Goal: Transaction & Acquisition: Book appointment/travel/reservation

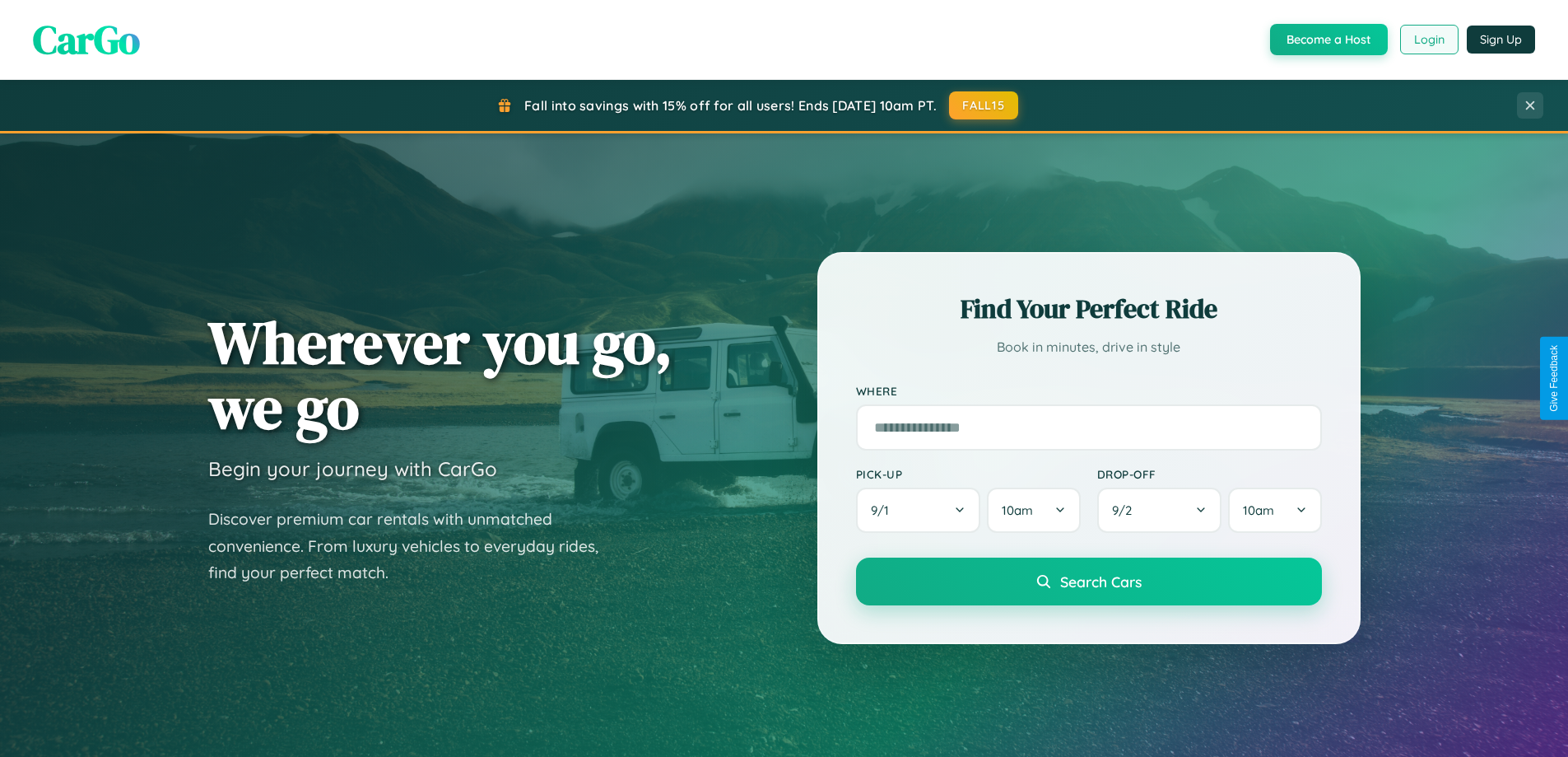
click at [1428, 40] on button "Login" at bounding box center [1429, 40] width 58 height 30
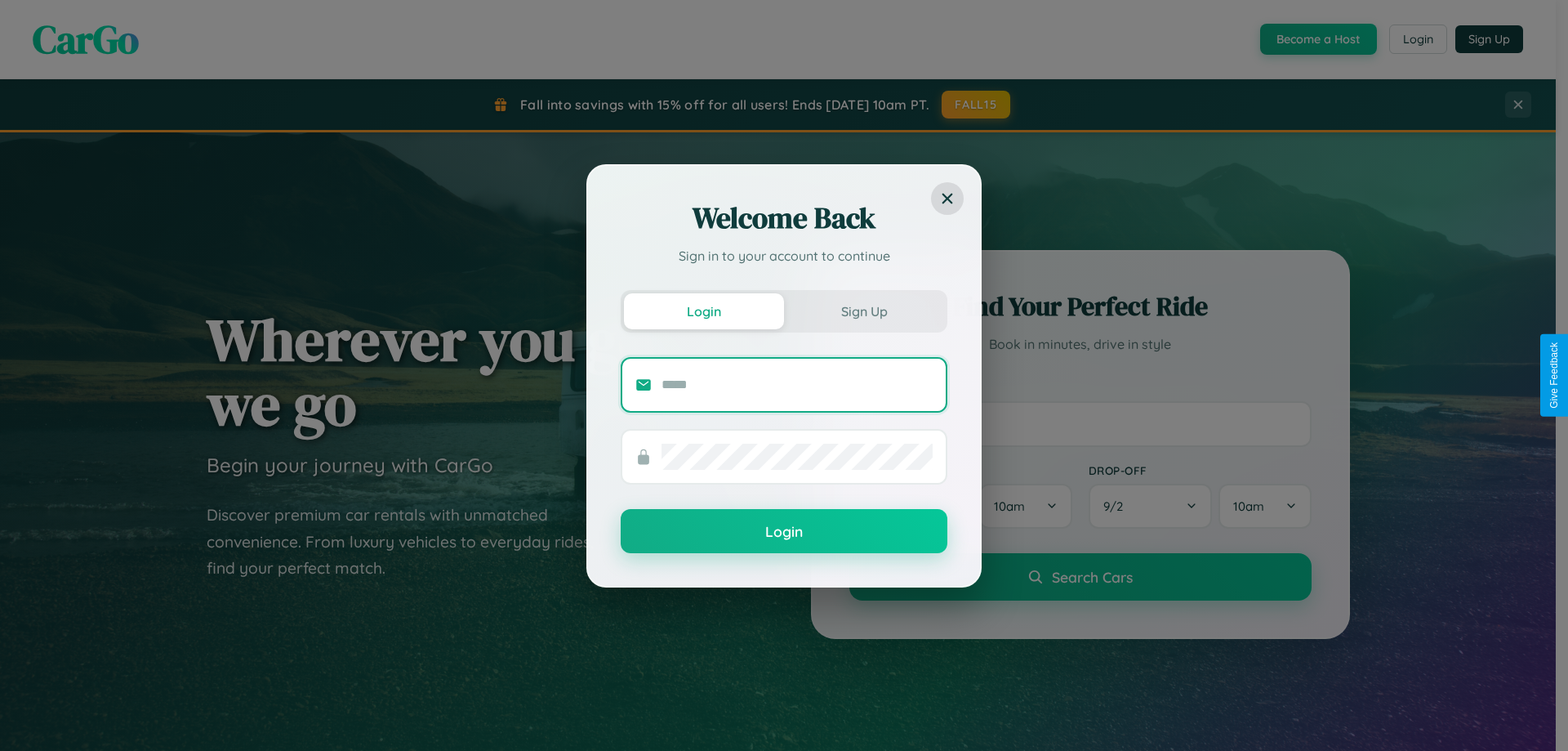
click at [797, 384] on input "text" at bounding box center [797, 385] width 271 height 26
type input "**********"
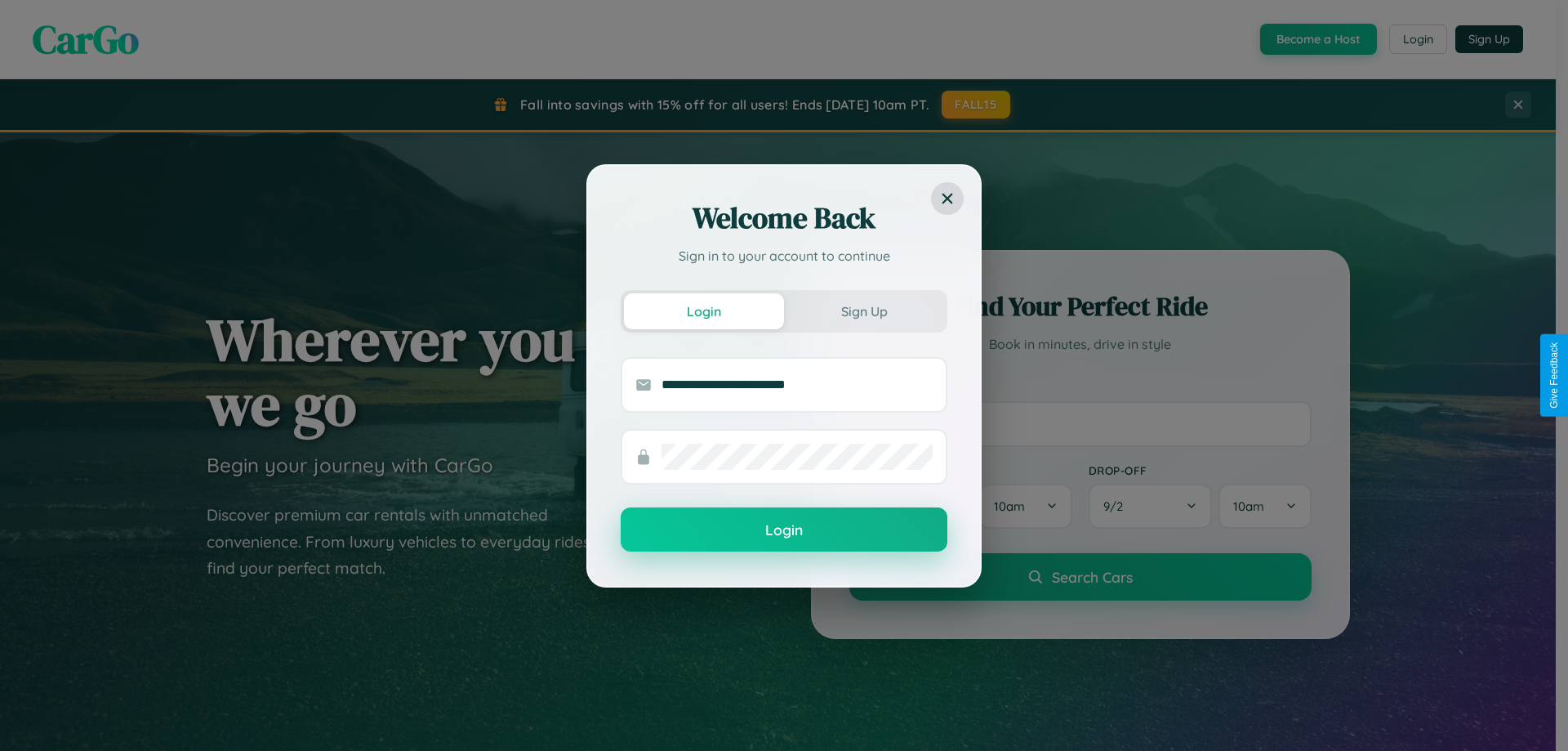
click at [784, 530] on button "Login" at bounding box center [784, 529] width 327 height 44
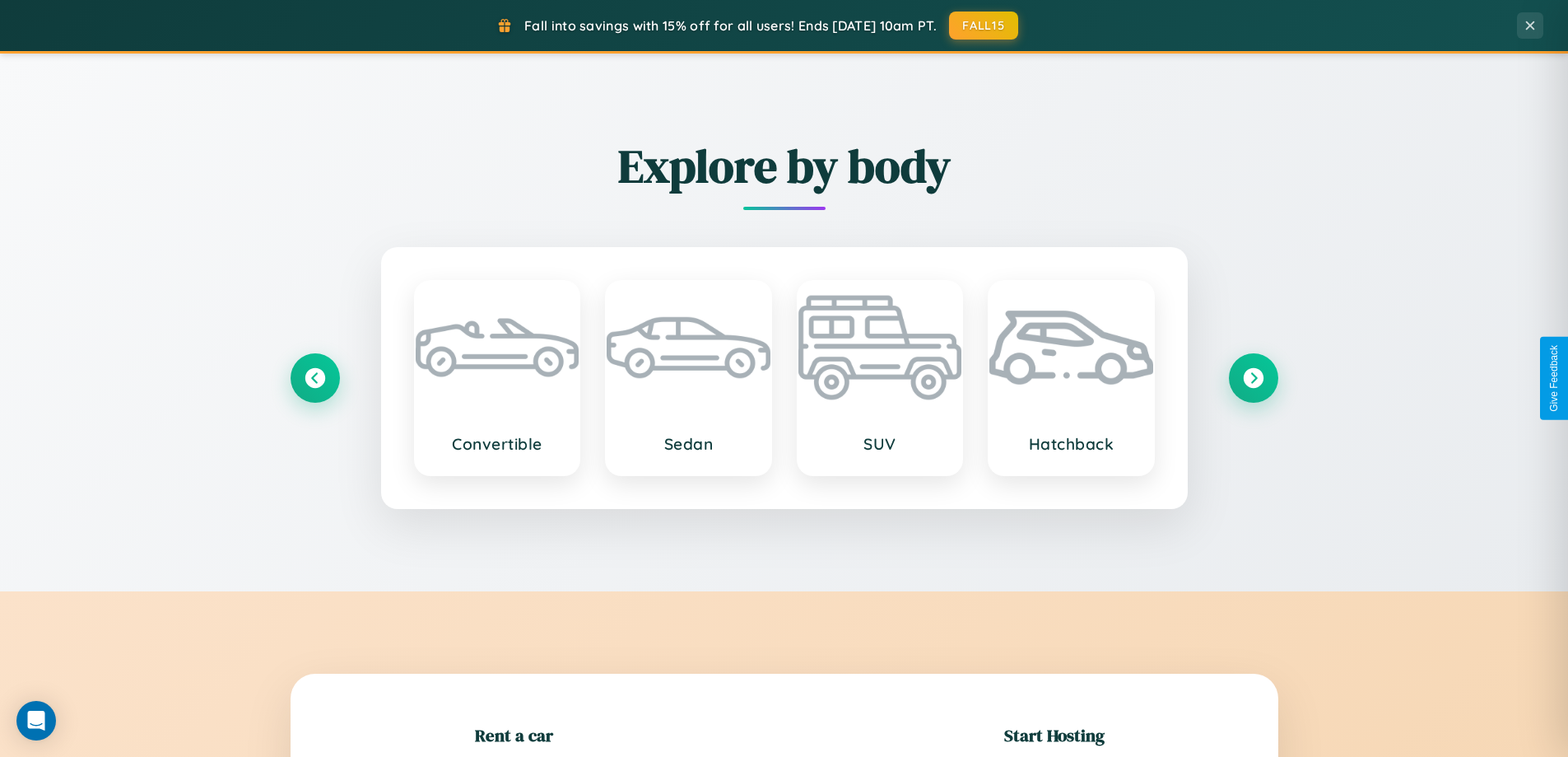
scroll to position [356, 0]
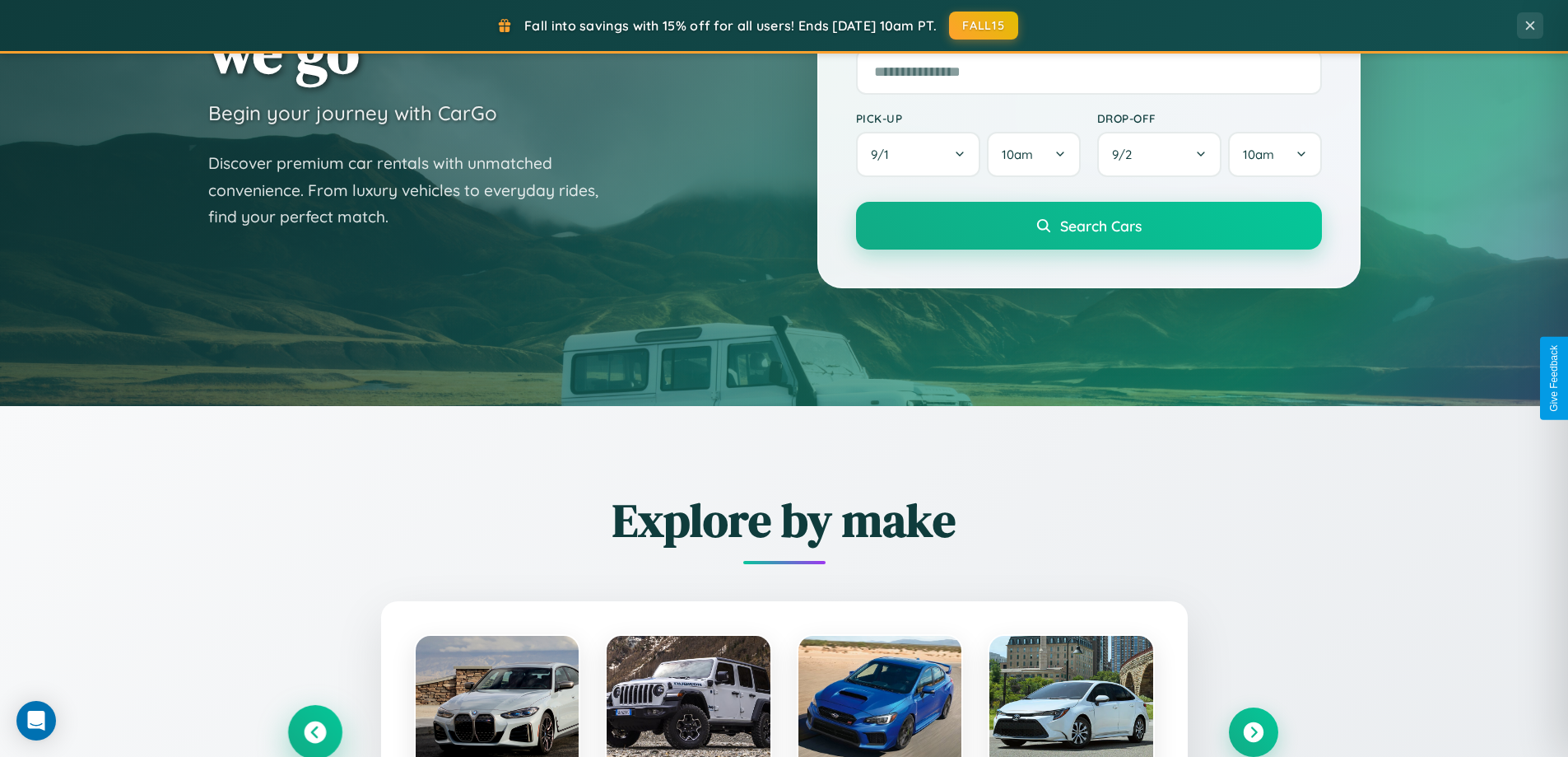
click at [314, 732] on icon at bounding box center [314, 731] width 22 height 22
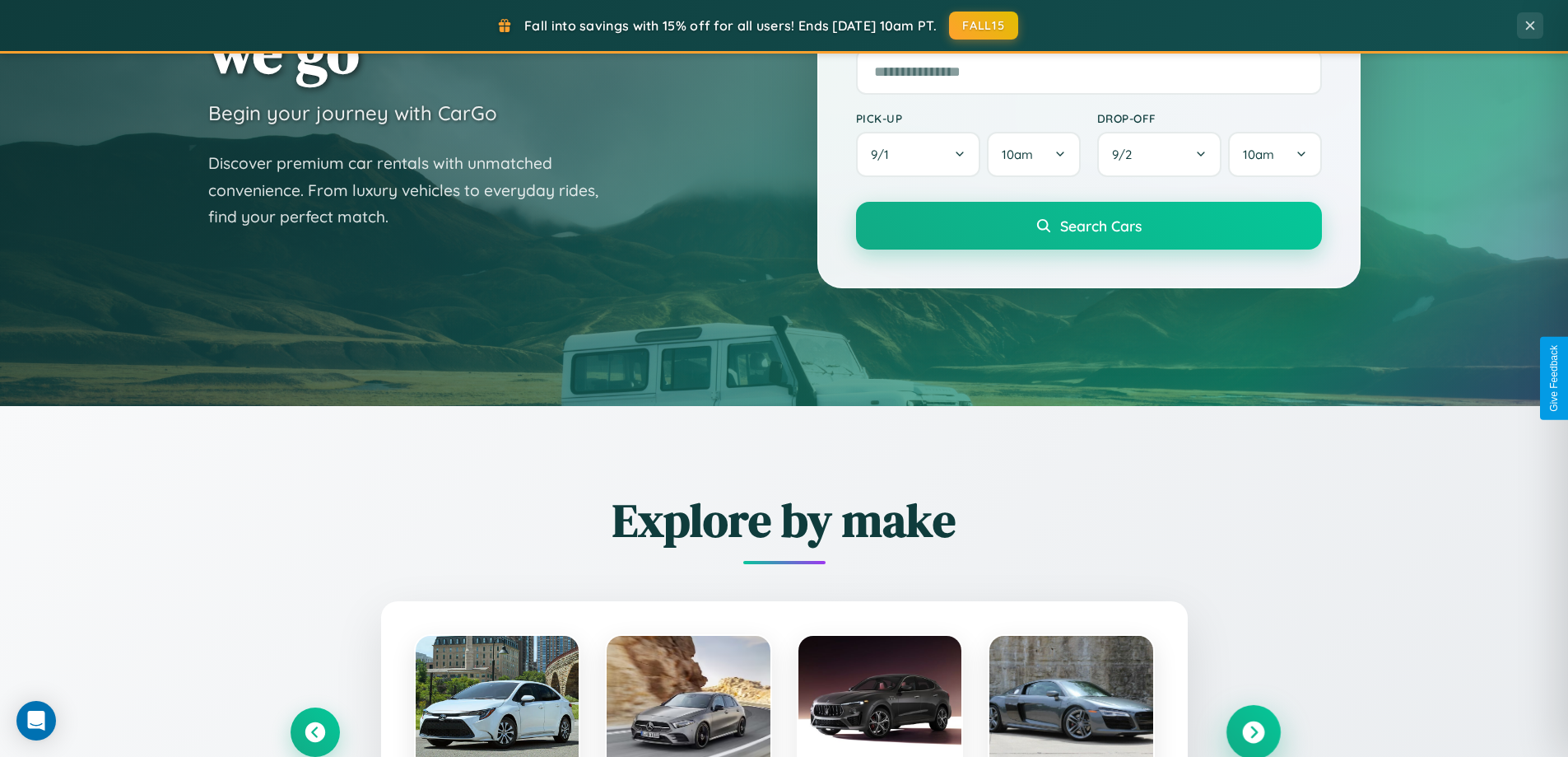
click at [1253, 732] on icon at bounding box center [1253, 731] width 22 height 22
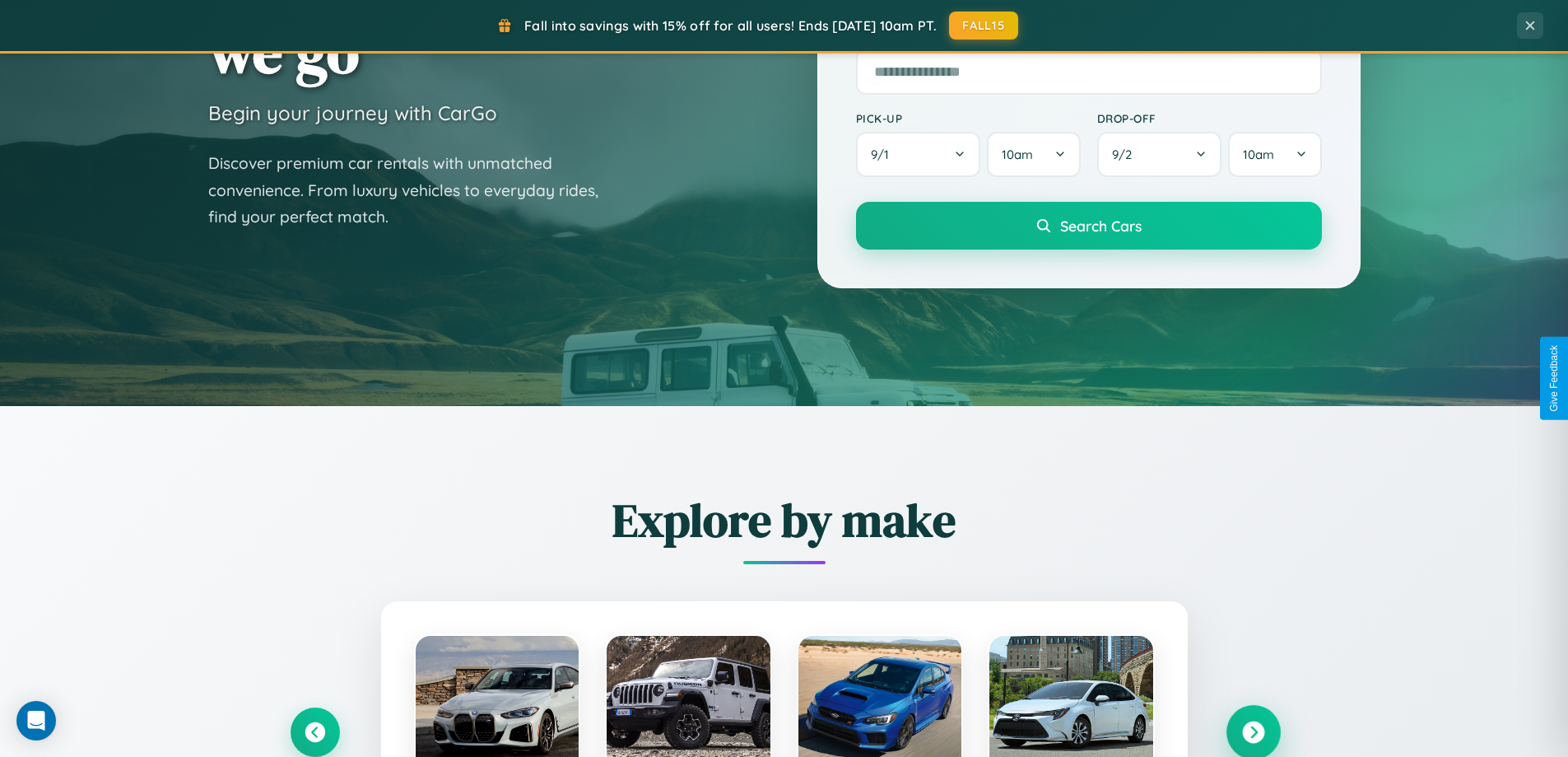
click at [1253, 731] on icon at bounding box center [1253, 731] width 22 height 22
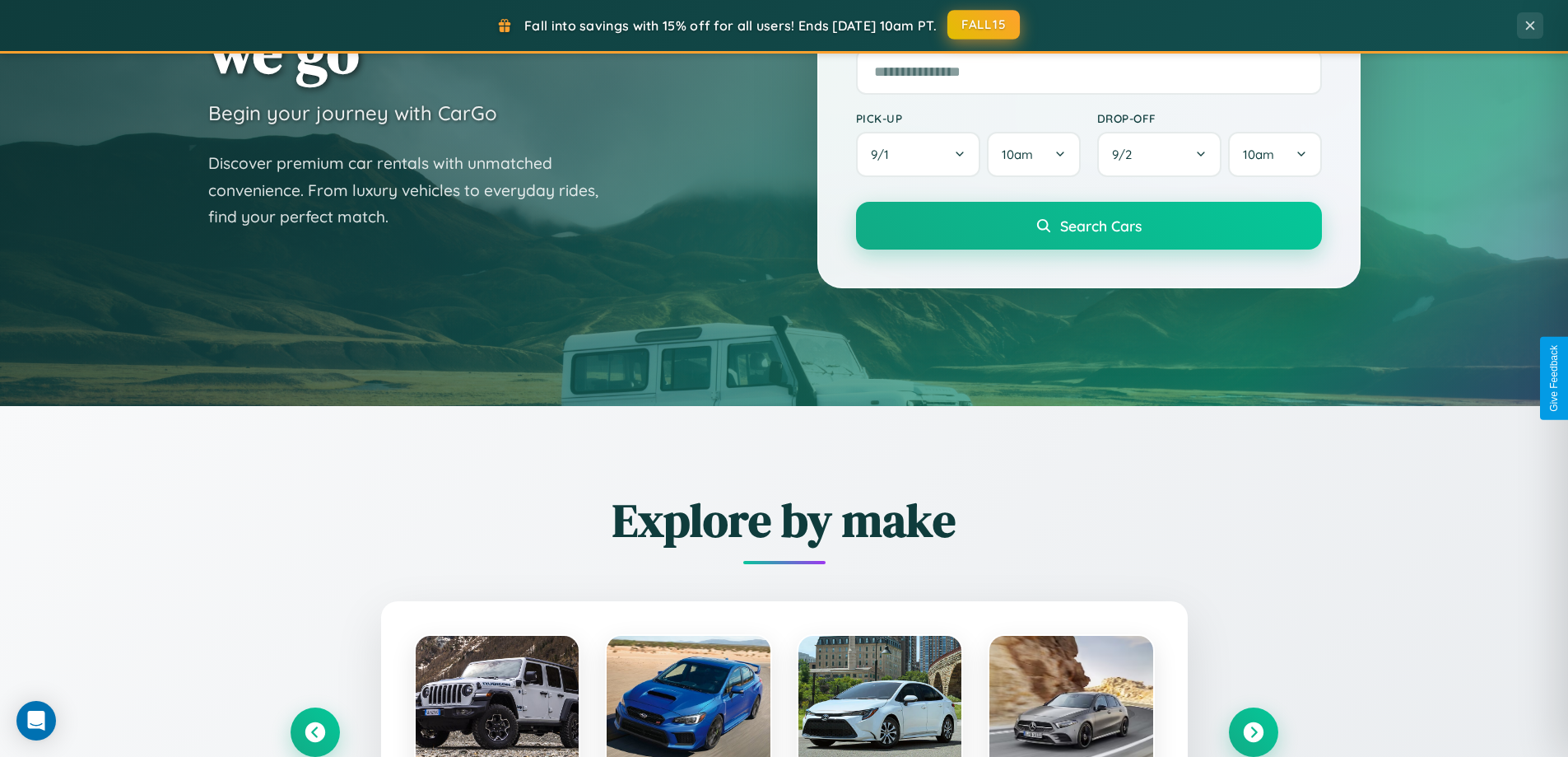
click at [984, 25] on button "FALL15" at bounding box center [983, 25] width 72 height 30
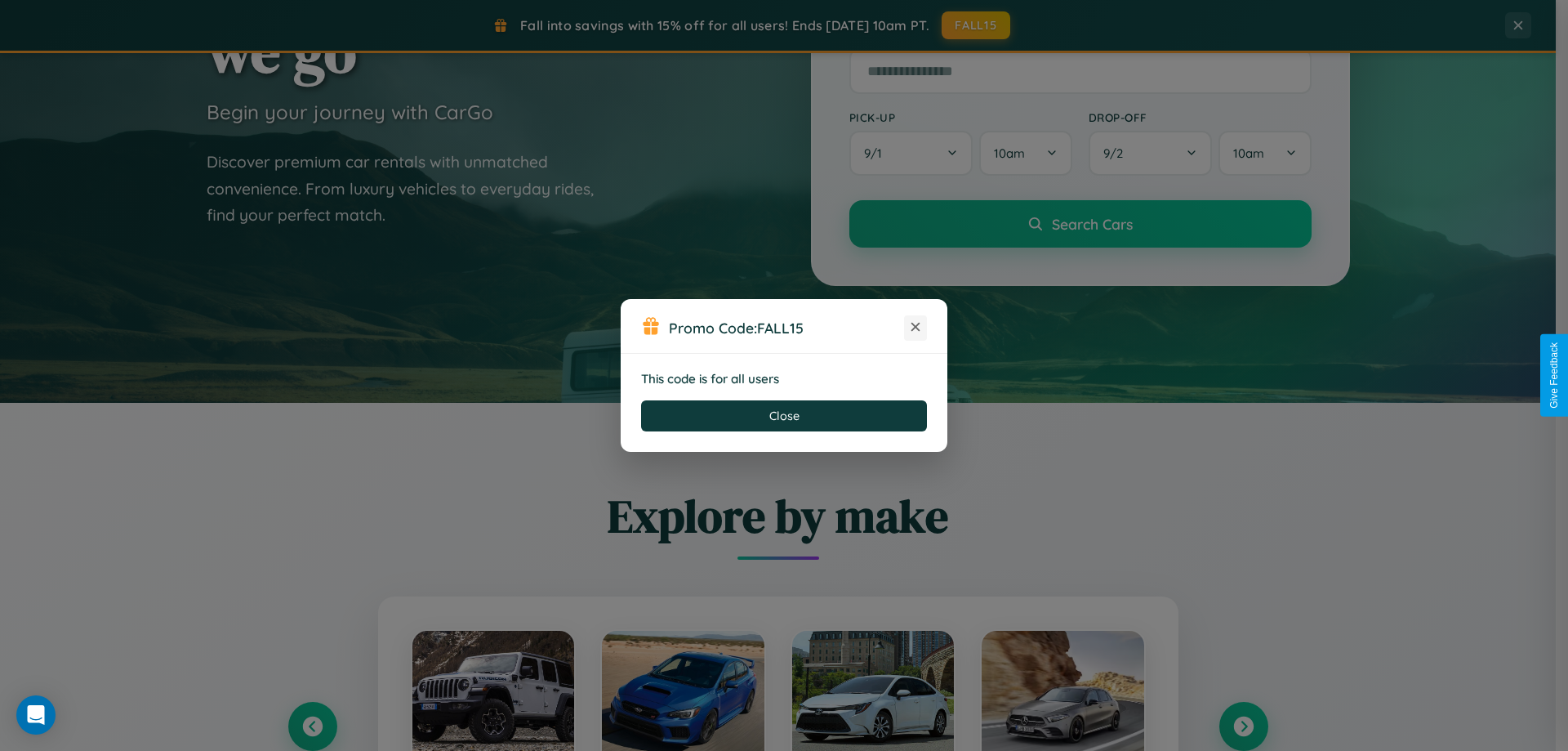
click at [915, 328] on icon at bounding box center [915, 326] width 17 height 17
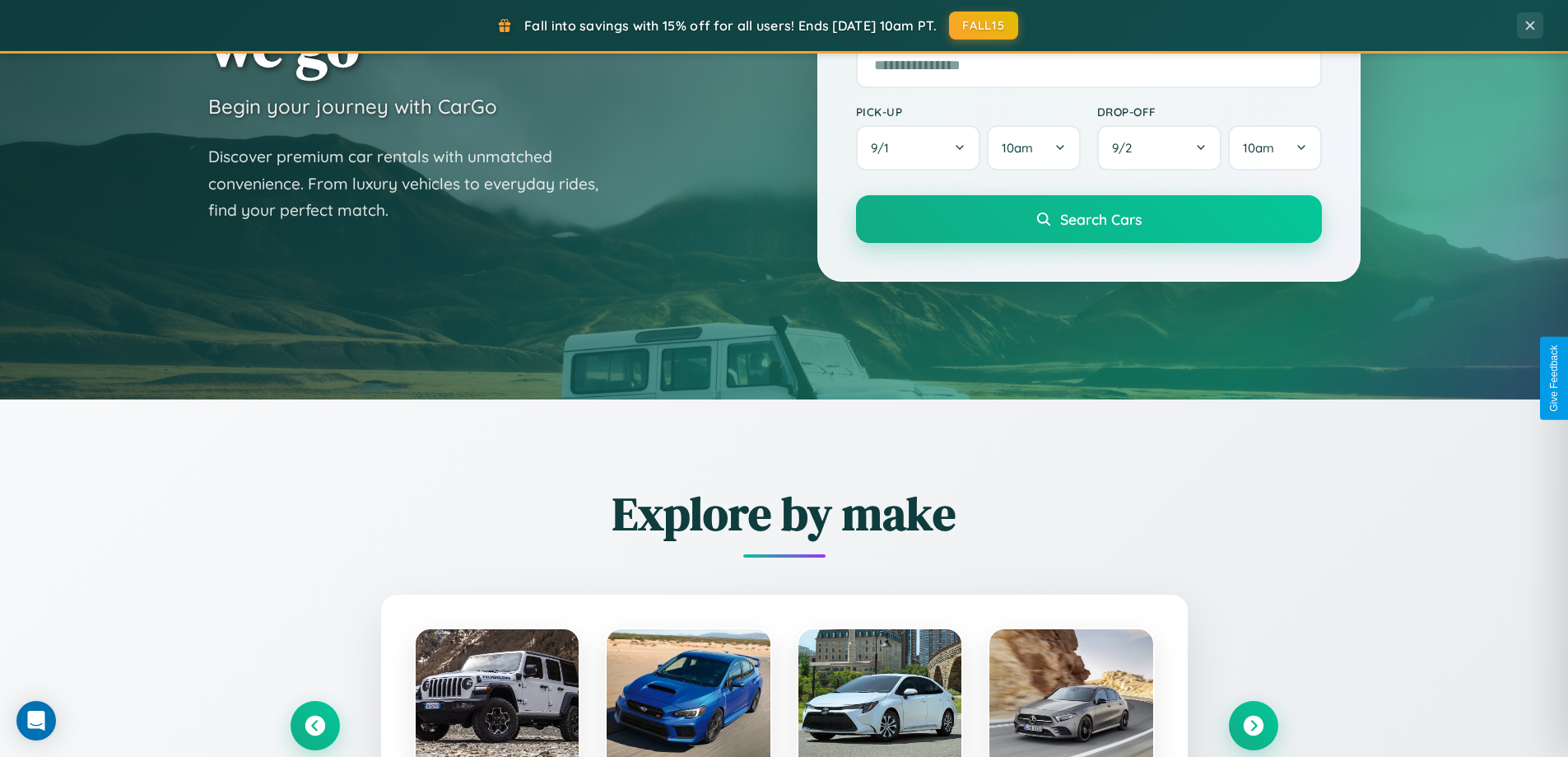
scroll to position [709, 0]
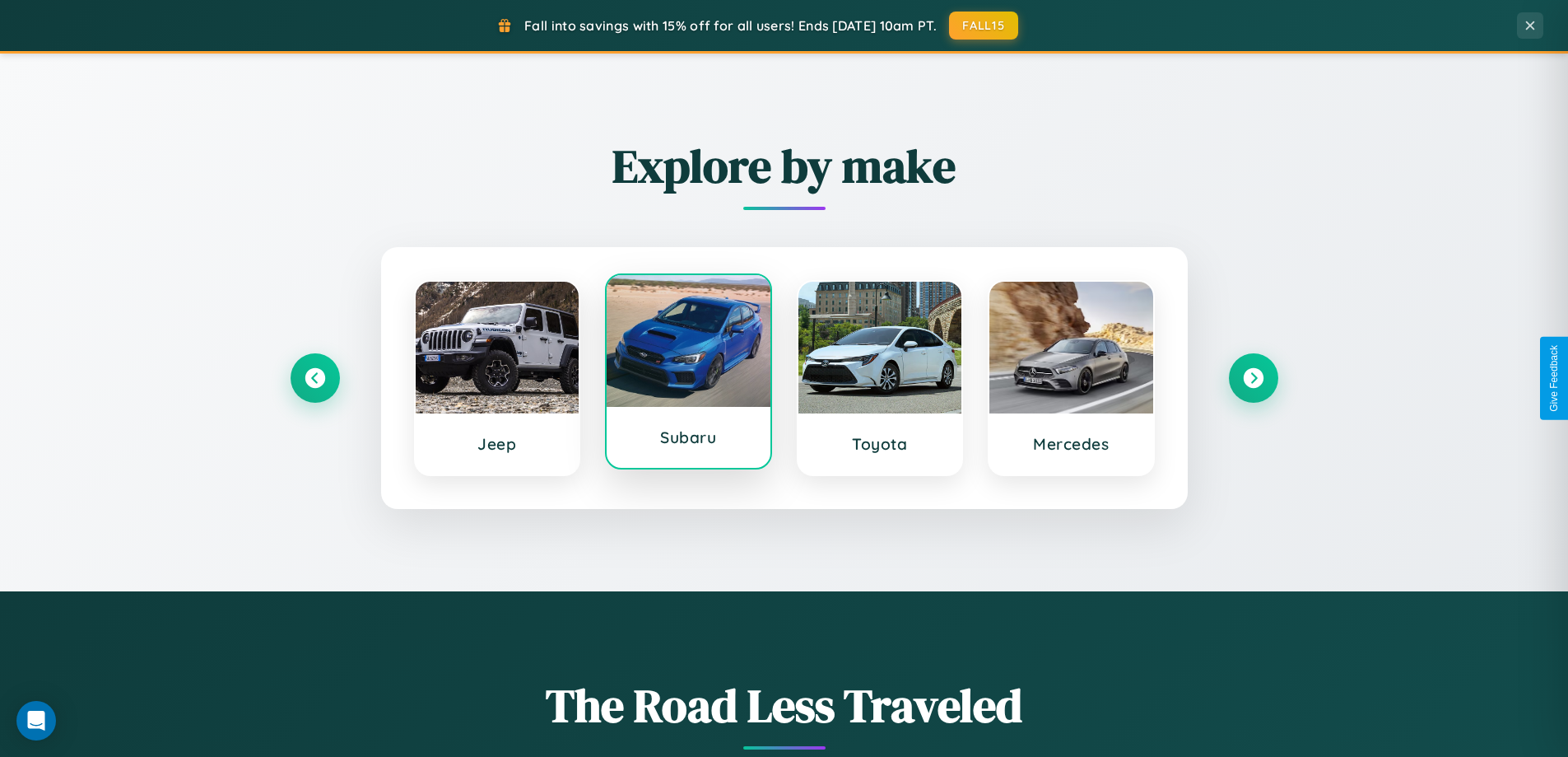
click at [688, 375] on div at bounding box center [689, 340] width 164 height 131
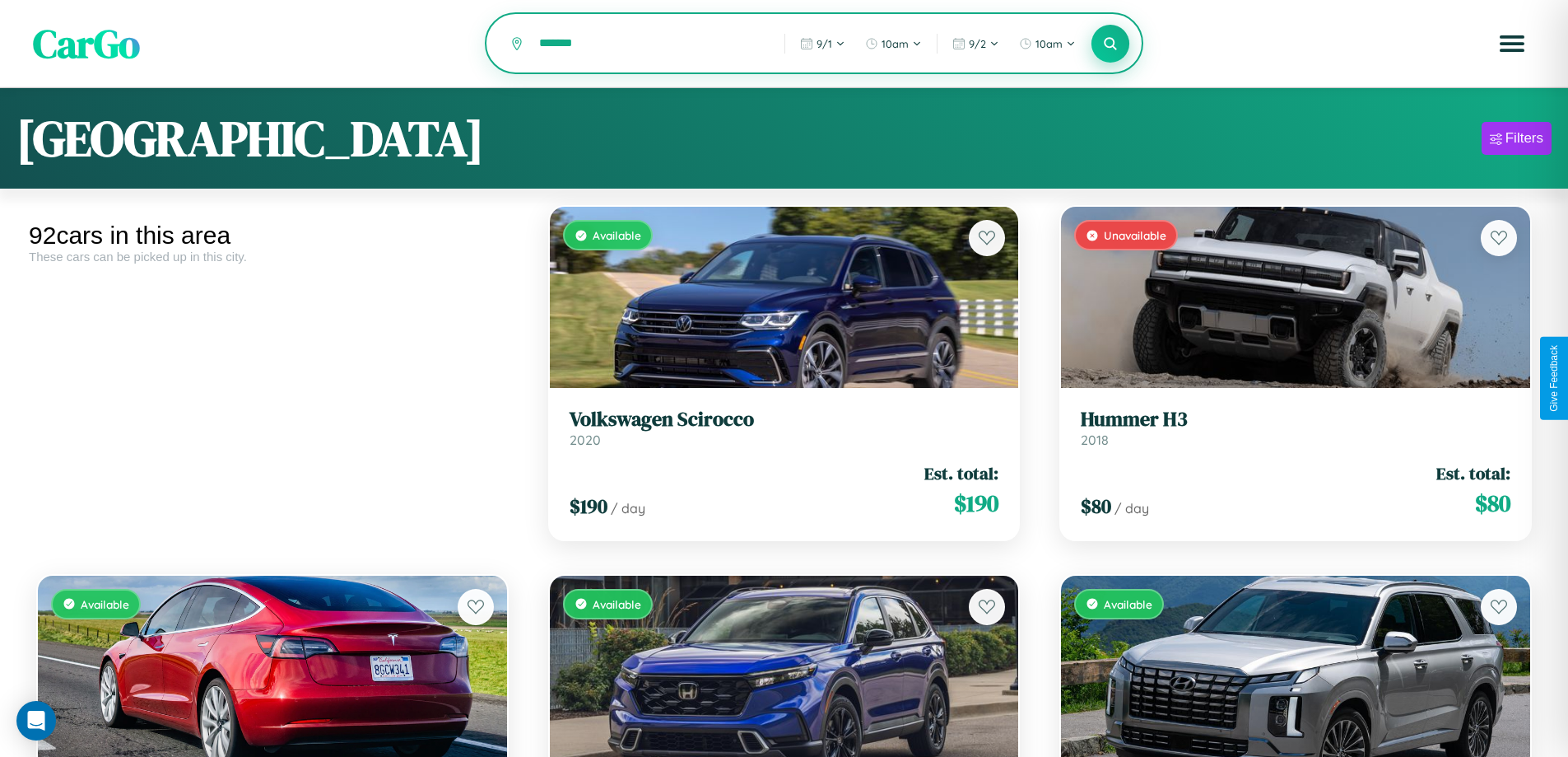
type input "*******"
click at [1110, 44] on icon at bounding box center [1111, 43] width 16 height 16
